Goal: Task Accomplishment & Management: Use online tool/utility

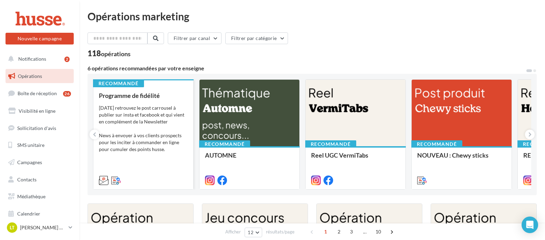
click at [161, 142] on div "[DATE] retrouvez le post carrousel à publier sur insta et facebook et qui vient…" at bounding box center [143, 135] width 89 height 62
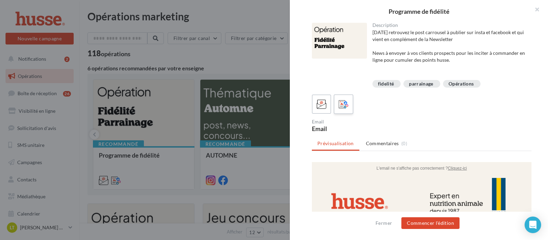
click at [341, 107] on icon at bounding box center [344, 104] width 10 height 10
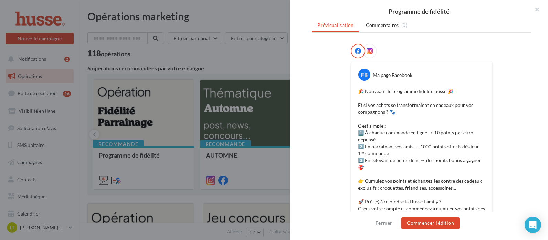
scroll to position [138, 0]
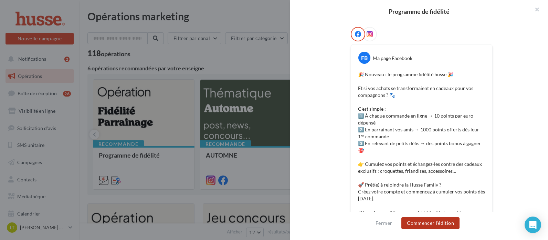
click at [442, 224] on button "Commencer l'édition" at bounding box center [430, 223] width 58 height 12
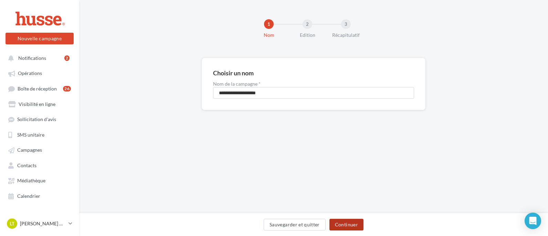
click at [359, 221] on button "Continuer" at bounding box center [346, 225] width 34 height 12
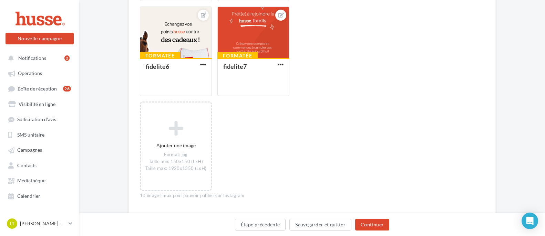
scroll to position [514, 0]
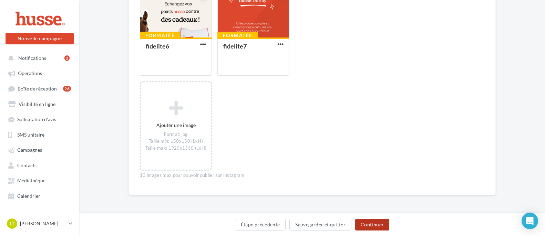
click at [369, 223] on button "Continuer" at bounding box center [372, 225] width 34 height 12
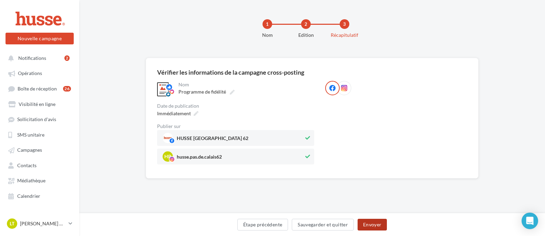
scroll to position [0, 0]
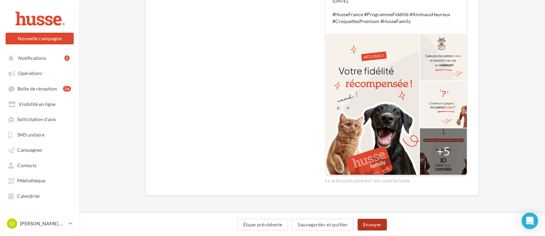
click at [369, 223] on button "Envoyer" at bounding box center [371, 225] width 29 height 12
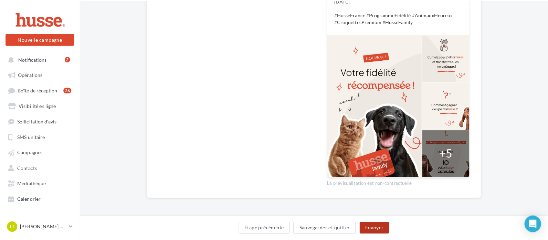
scroll to position [248, 0]
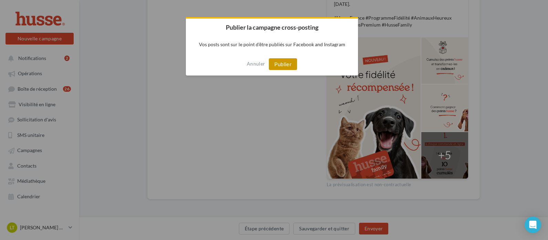
click at [285, 61] on button "Publier" at bounding box center [283, 64] width 28 height 12
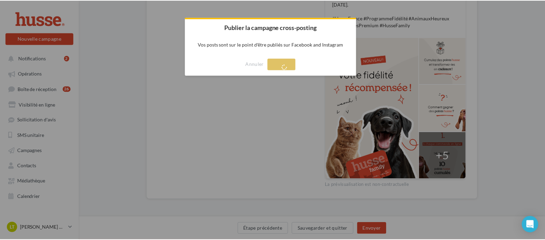
scroll to position [11, 0]
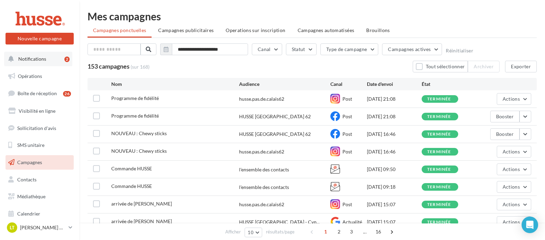
click at [41, 62] on button "Notifications 2" at bounding box center [38, 59] width 68 height 14
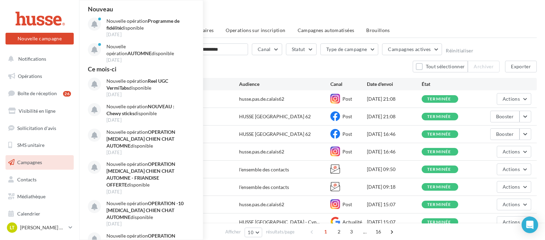
click at [271, 10] on div "**********" at bounding box center [311, 148] width 465 height 296
